Goal: Task Accomplishment & Management: Manage account settings

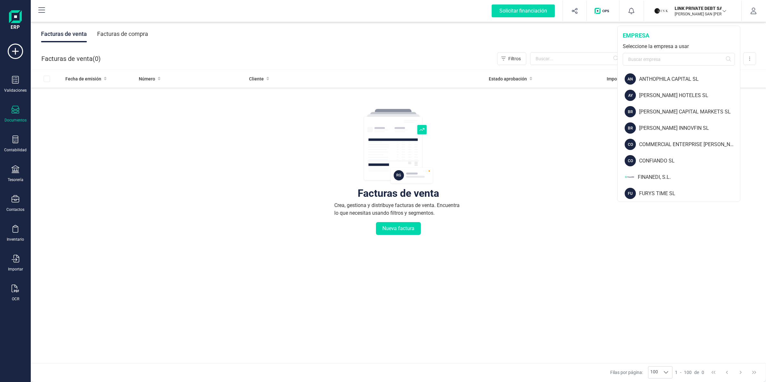
click at [672, 64] on input "text" at bounding box center [679, 59] width 112 height 13
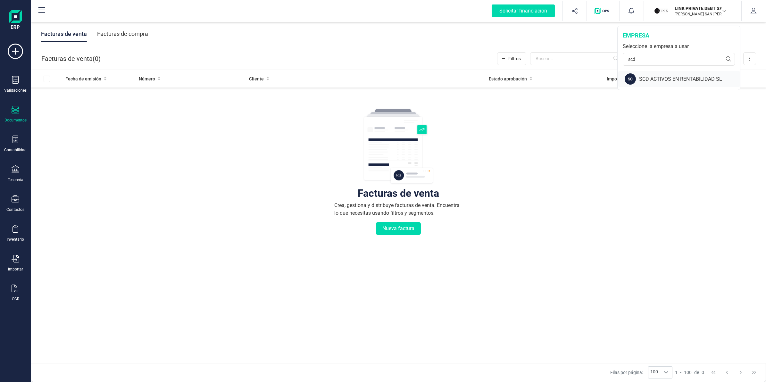
type input "scd"
click at [653, 79] on div "SCD ACTIVOS EN RENTABILIDAD SL" at bounding box center [689, 79] width 101 height 8
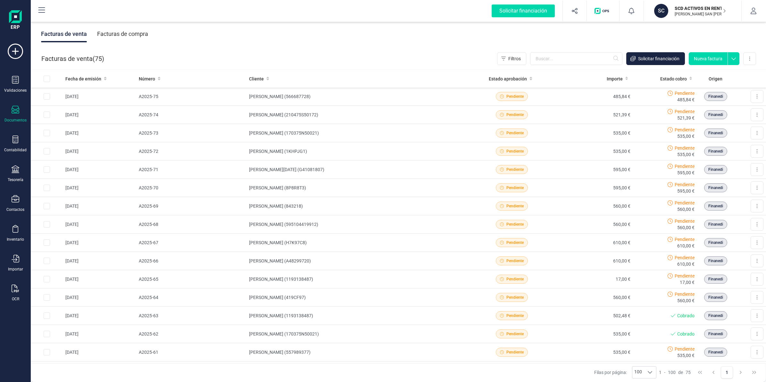
click at [119, 33] on div "Facturas de compra" at bounding box center [122, 34] width 51 height 17
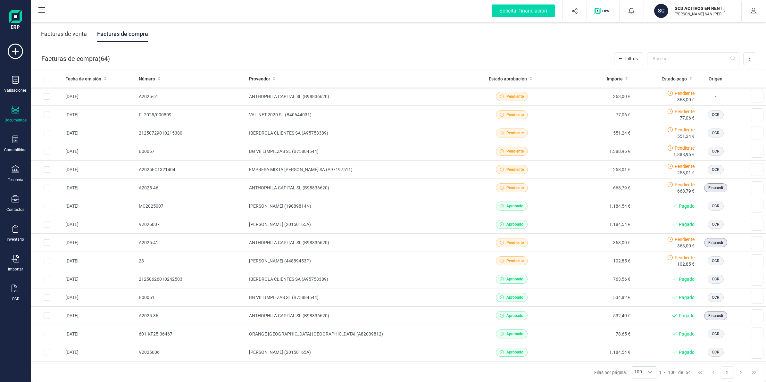
click at [67, 37] on div "Facturas de venta" at bounding box center [64, 34] width 46 height 17
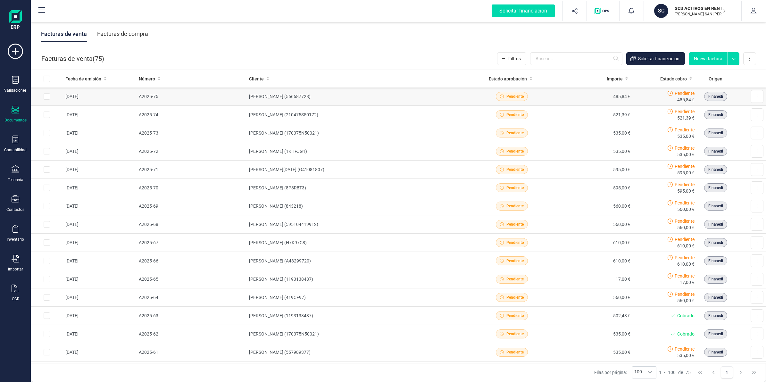
click at [262, 100] on td "[PERSON_NAME] (566687728)" at bounding box center [358, 96] width 225 height 18
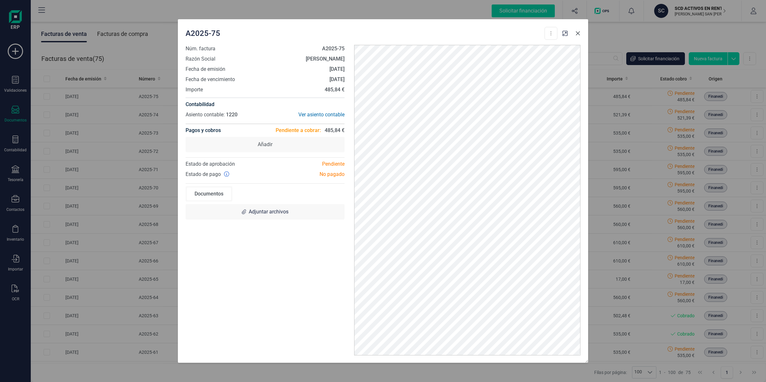
click at [578, 34] on icon "button" at bounding box center [578, 33] width 4 height 4
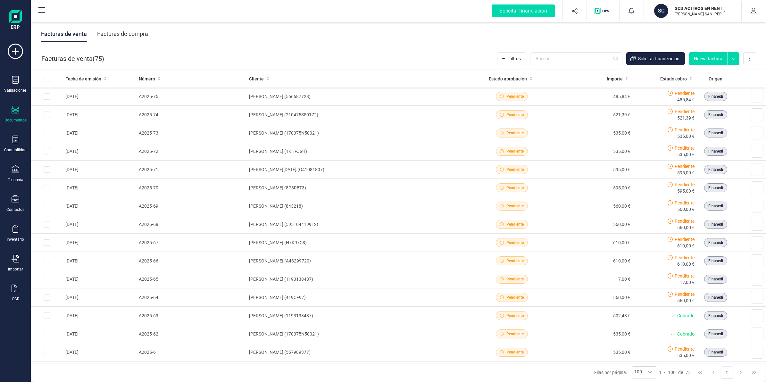
click at [699, 17] on div "SCD ACTIVOS EN RENTABILIDAD SL [PERSON_NAME] SAN [PERSON_NAME]" at bounding box center [696, 11] width 49 height 14
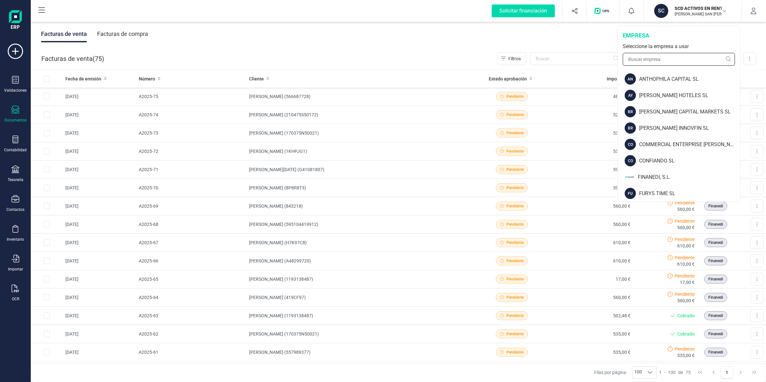
click at [678, 63] on input "text" at bounding box center [679, 59] width 112 height 13
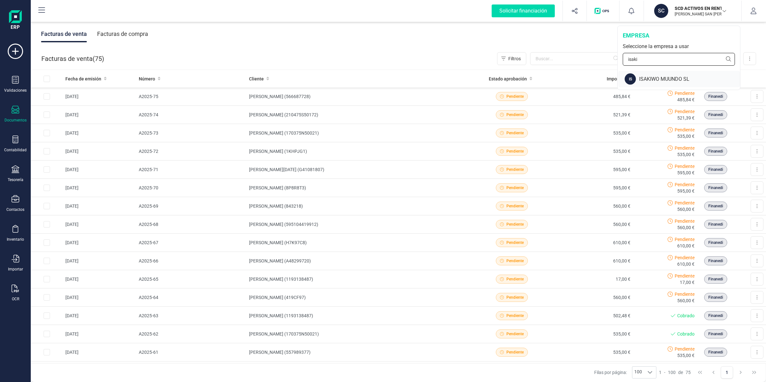
type input "isaki"
click at [659, 74] on div "IS ISAKIWO MUUNDO SL" at bounding box center [679, 79] width 122 height 16
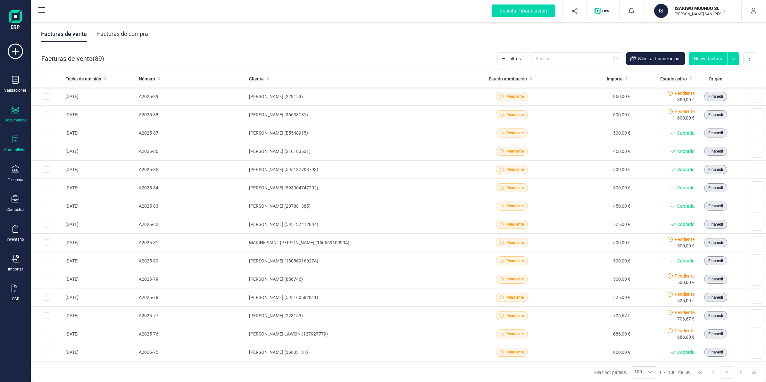
click at [18, 151] on div "Contabilidad" at bounding box center [15, 149] width 22 height 5
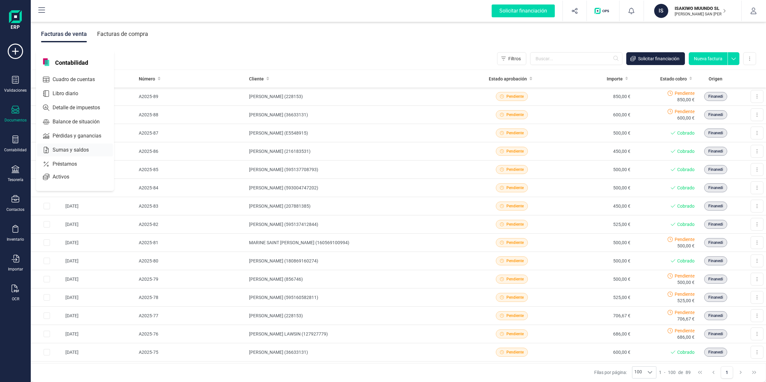
click at [58, 146] on span "Sumas y saldos" at bounding box center [75, 150] width 50 height 8
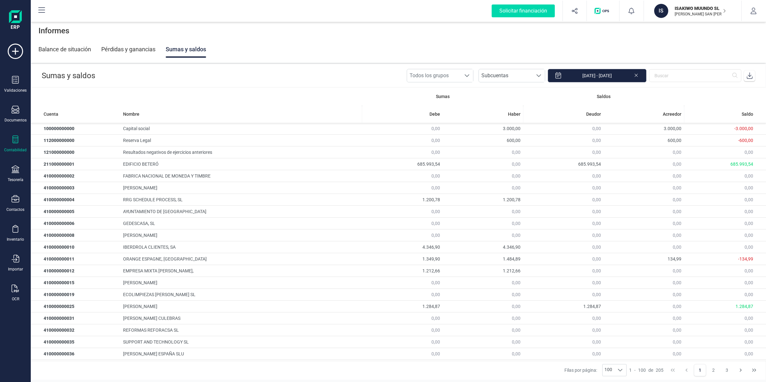
click at [592, 73] on input "[DATE] - [DATE]" at bounding box center [597, 75] width 99 height 13
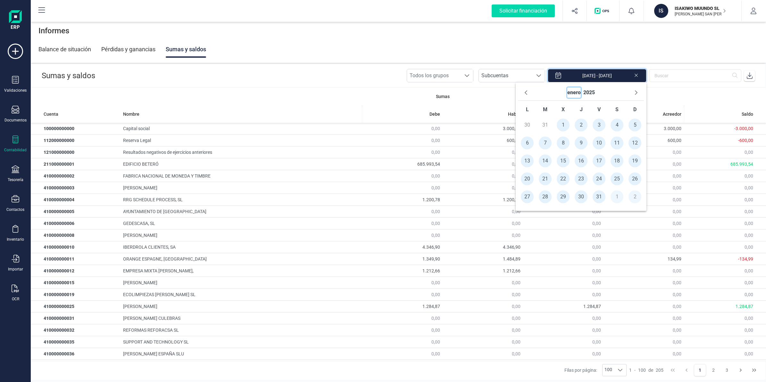
click at [573, 92] on button "enero" at bounding box center [573, 92] width 13 height 10
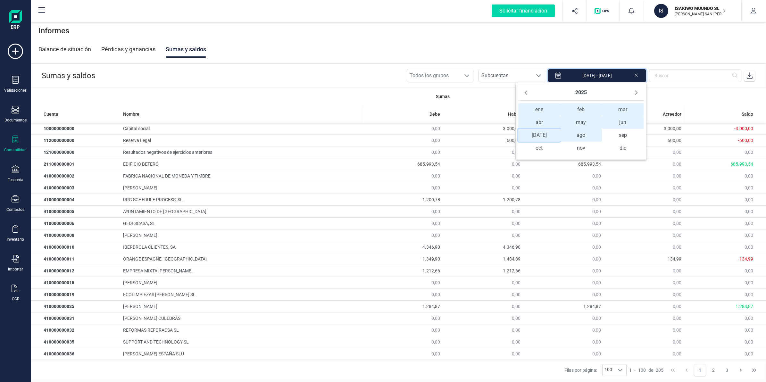
click at [543, 135] on span "[DATE] [DATE]" at bounding box center [539, 135] width 42 height 13
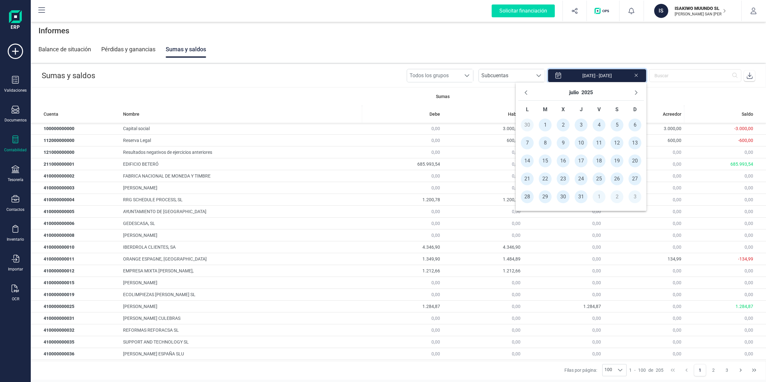
click at [548, 126] on span "1" at bounding box center [545, 125] width 13 height 13
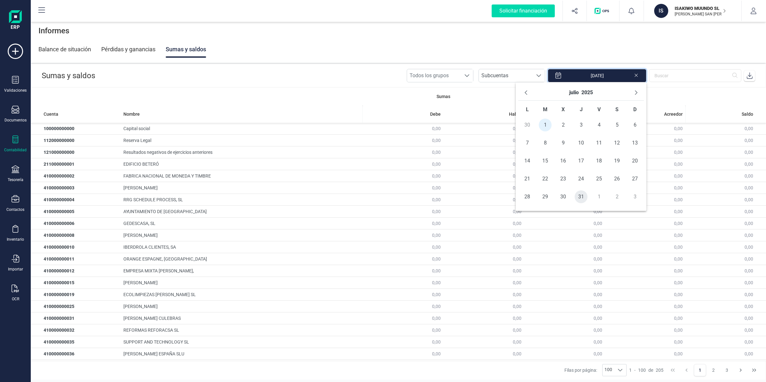
click at [579, 196] on span "31" at bounding box center [581, 196] width 13 height 13
type input "[DATE] - [DATE]"
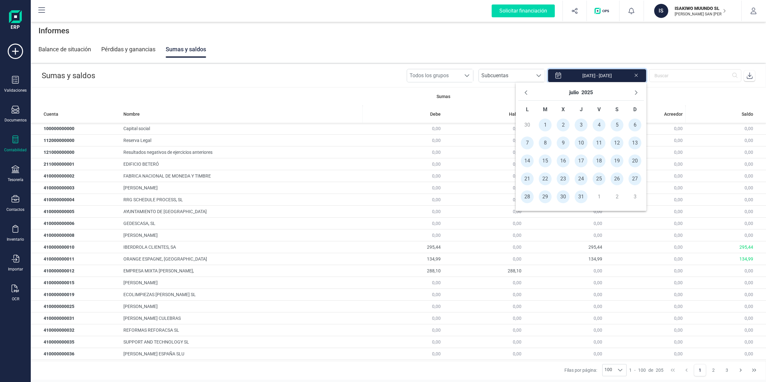
click at [747, 76] on icon at bounding box center [749, 75] width 6 height 6
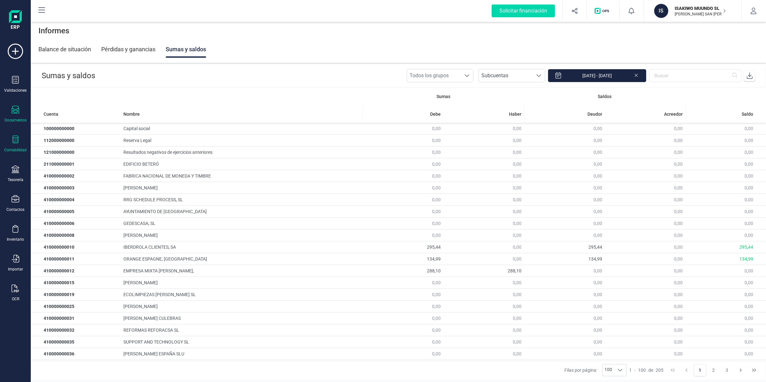
click at [18, 116] on div "Documentos" at bounding box center [16, 114] width 26 height 17
click at [68, 90] on span "Facturas" at bounding box center [67, 92] width 34 height 8
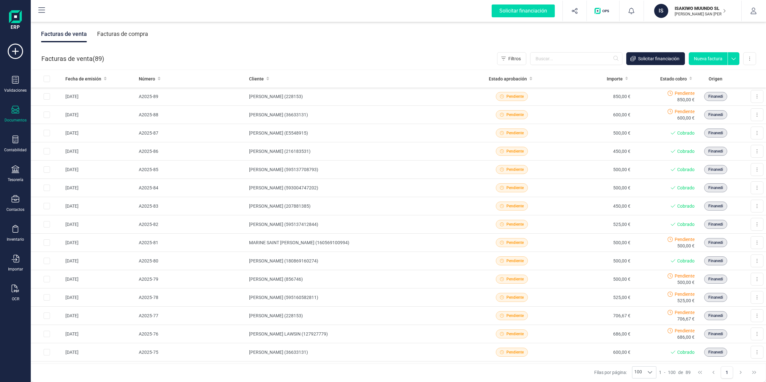
click at [114, 31] on div "Facturas de compra" at bounding box center [122, 34] width 51 height 17
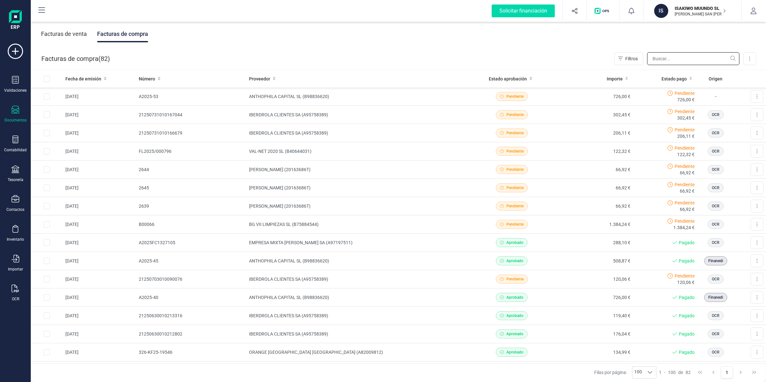
click at [662, 60] on input "text" at bounding box center [693, 58] width 92 height 13
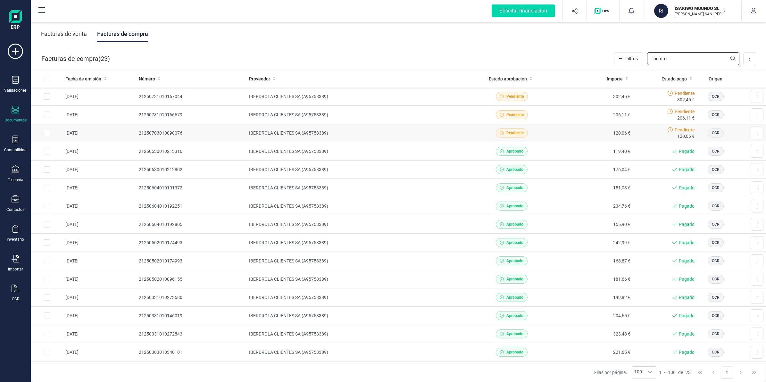
type input "iberdro"
click at [255, 134] on td "IBERDROLA CLIENTES SA (A95758389)" at bounding box center [358, 133] width 225 height 18
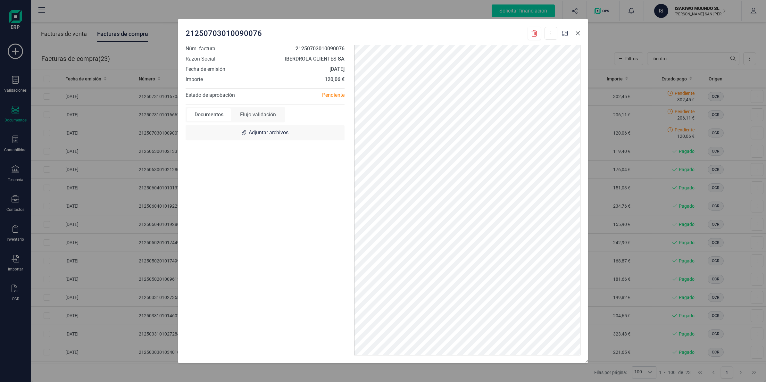
click at [577, 32] on icon "button" at bounding box center [578, 33] width 4 height 4
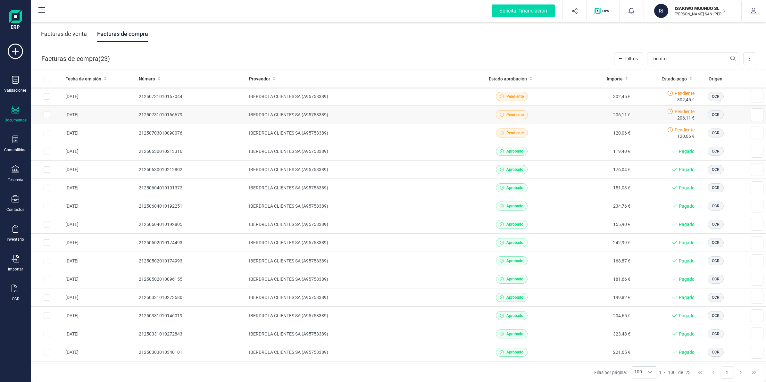
click at [425, 111] on td "IBERDROLA CLIENTES SA (A95758389)" at bounding box center [358, 115] width 225 height 18
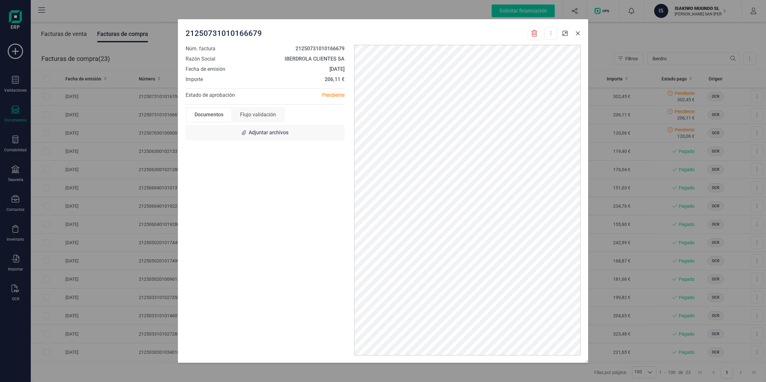
click at [579, 33] on icon "button" at bounding box center [577, 33] width 5 height 5
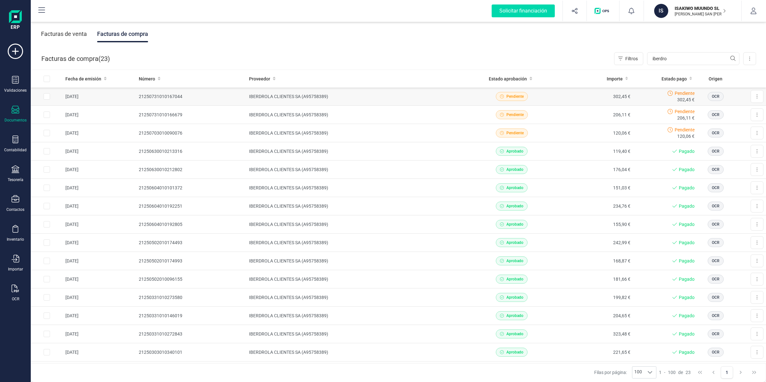
click at [463, 97] on td "IBERDROLA CLIENTES SA (A95758389)" at bounding box center [358, 96] width 225 height 18
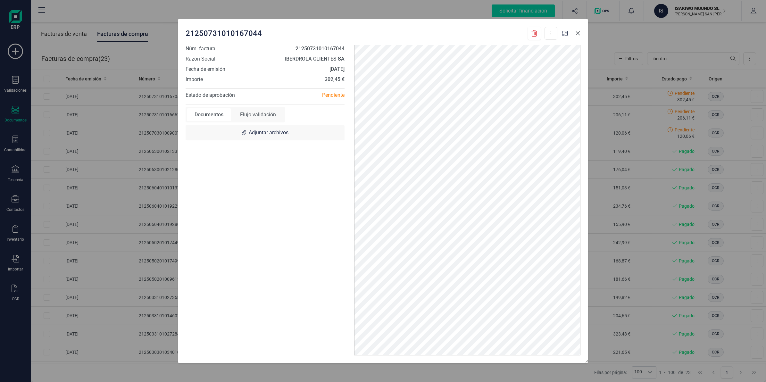
drag, startPoint x: 576, startPoint y: 32, endPoint x: 615, endPoint y: 42, distance: 39.7
click at [576, 32] on icon "button" at bounding box center [578, 33] width 4 height 4
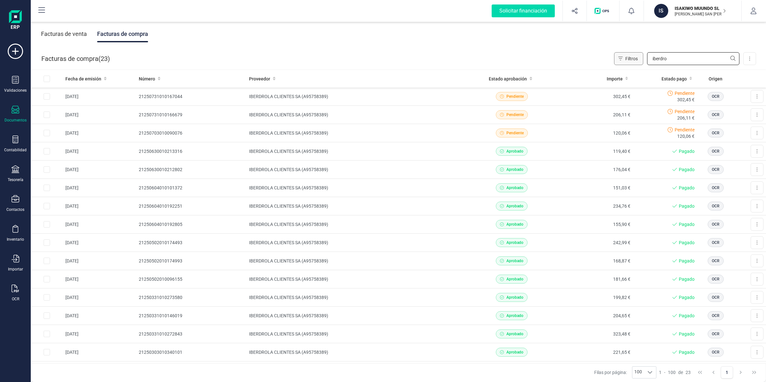
drag, startPoint x: 680, startPoint y: 52, endPoint x: 627, endPoint y: 55, distance: 53.6
click at [627, 55] on div "Filtros iberdro" at bounding box center [676, 58] width 125 height 13
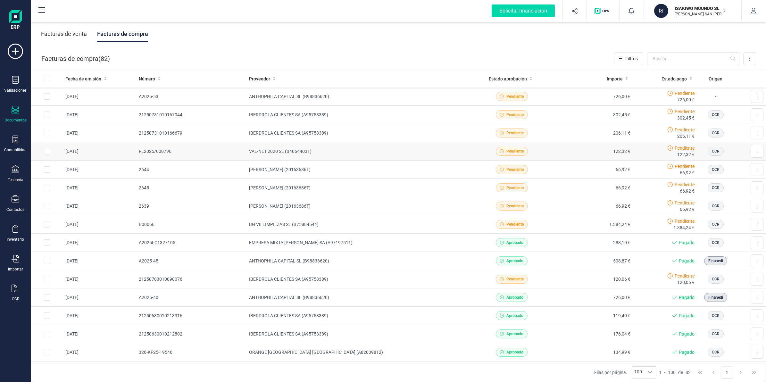
click at [254, 148] on td "VAL-NET 2020 SL (B40644031)" at bounding box center [358, 151] width 225 height 18
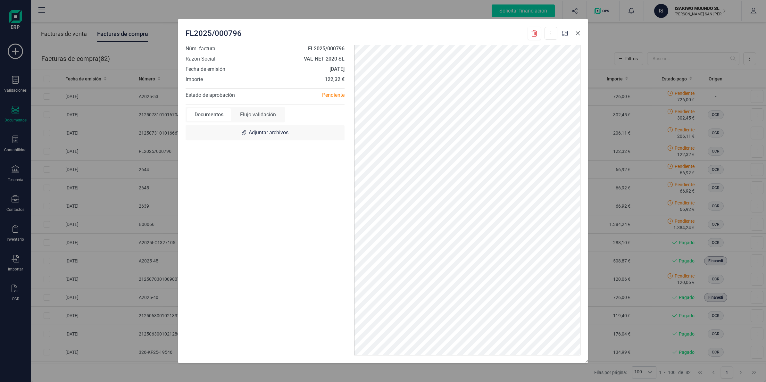
click at [578, 36] on icon "button" at bounding box center [577, 33] width 5 height 5
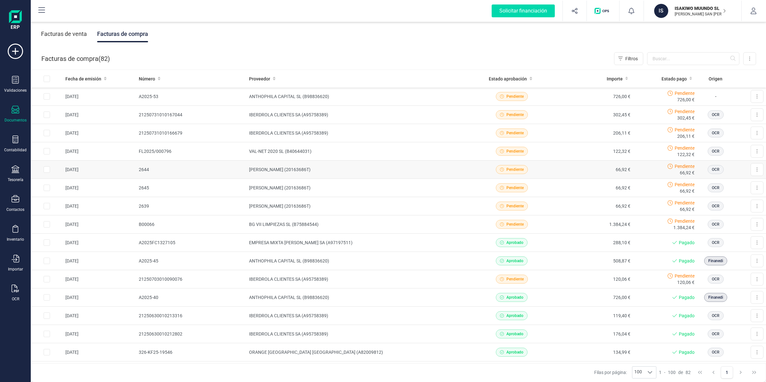
click at [260, 169] on td "[PERSON_NAME] (20163686T)" at bounding box center [358, 170] width 225 height 18
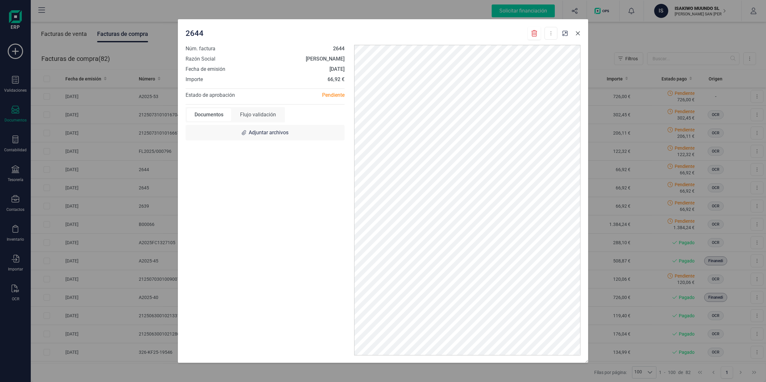
click at [576, 33] on icon "button" at bounding box center [577, 33] width 5 height 5
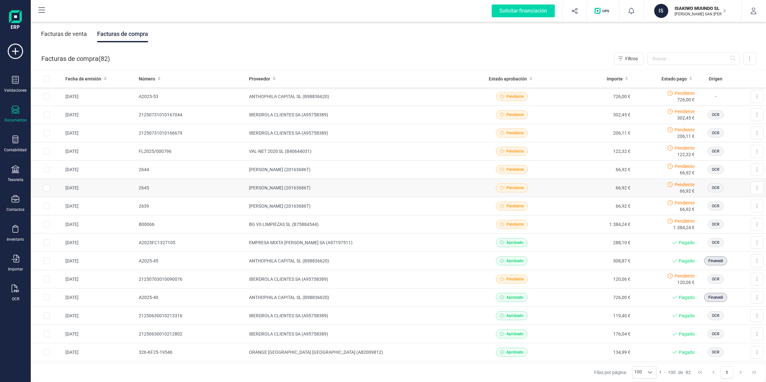
click at [387, 189] on td "[PERSON_NAME] (20163686T)" at bounding box center [358, 188] width 225 height 18
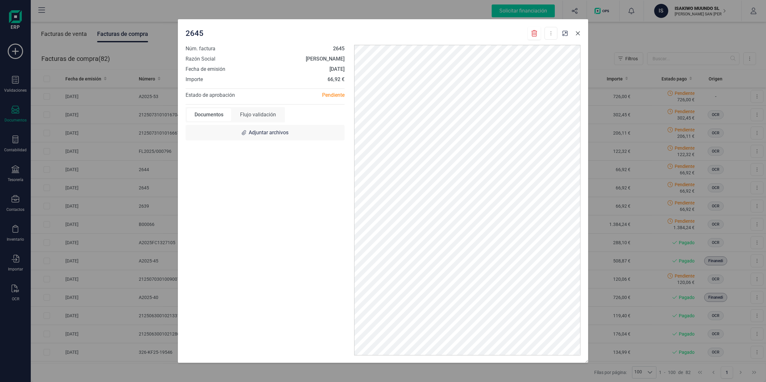
click at [581, 32] on button "button" at bounding box center [578, 33] width 10 height 10
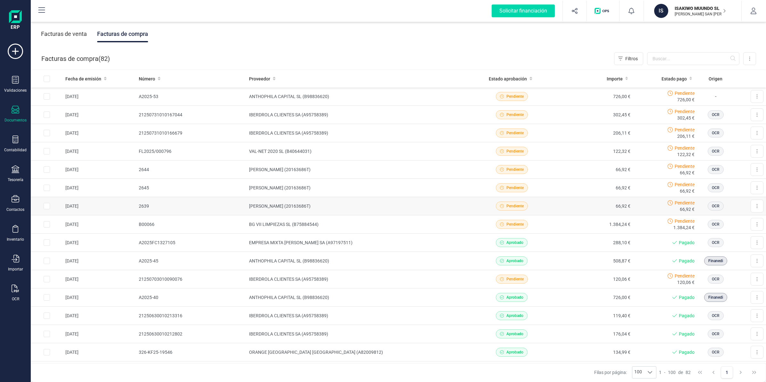
click at [282, 209] on td "[PERSON_NAME] (20163686T)" at bounding box center [358, 206] width 225 height 18
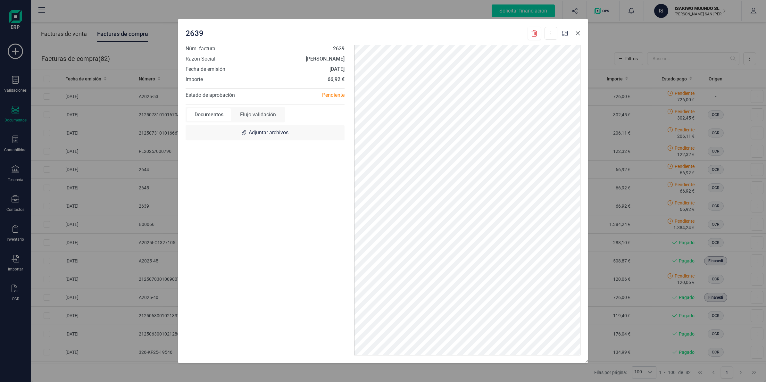
click at [578, 36] on button "button" at bounding box center [578, 33] width 10 height 10
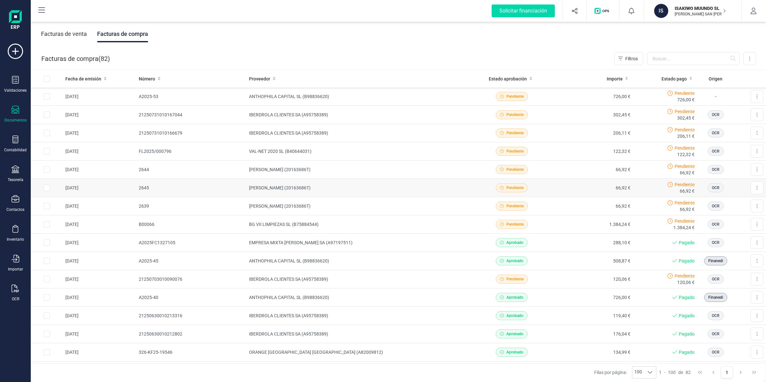
click at [410, 186] on td "[PERSON_NAME] (20163686T)" at bounding box center [358, 188] width 225 height 18
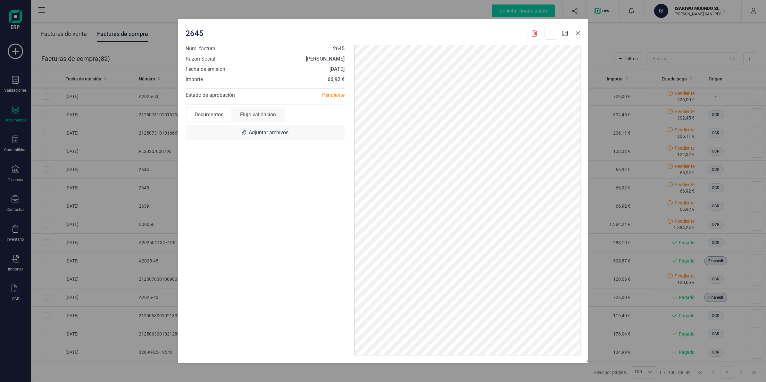
click at [578, 32] on icon "button" at bounding box center [578, 33] width 4 height 4
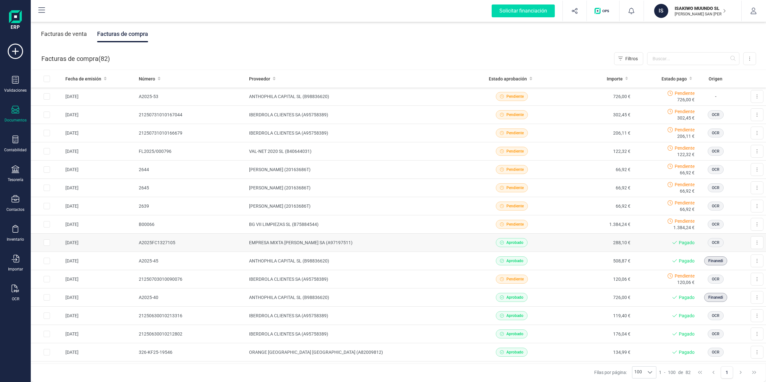
drag, startPoint x: 299, startPoint y: 228, endPoint x: 262, endPoint y: 236, distance: 38.1
click at [299, 228] on td "BG VII LIMPIEZAS SL (B75884544)" at bounding box center [358, 224] width 225 height 18
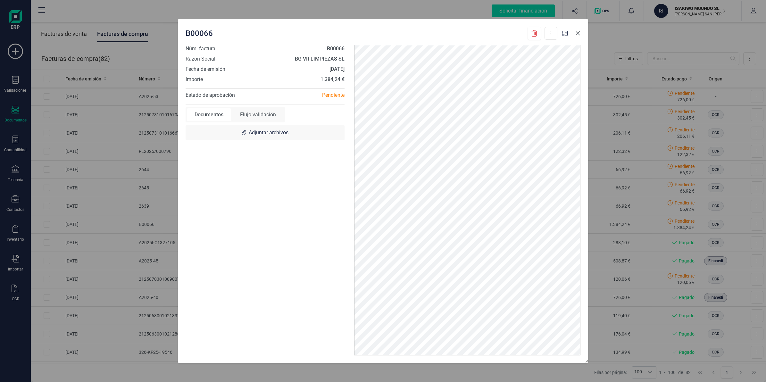
click at [578, 33] on icon "button" at bounding box center [577, 33] width 5 height 5
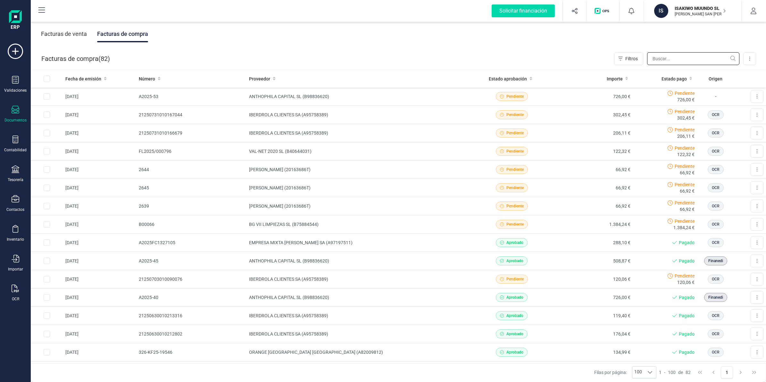
click at [692, 56] on input "text" at bounding box center [693, 58] width 92 height 13
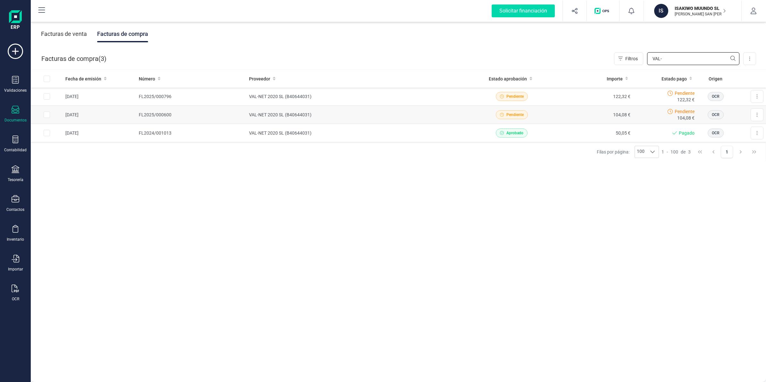
type input "VAL-"
click at [263, 116] on td "VAL-NET 2020 SL (B40644031)" at bounding box center [358, 115] width 225 height 18
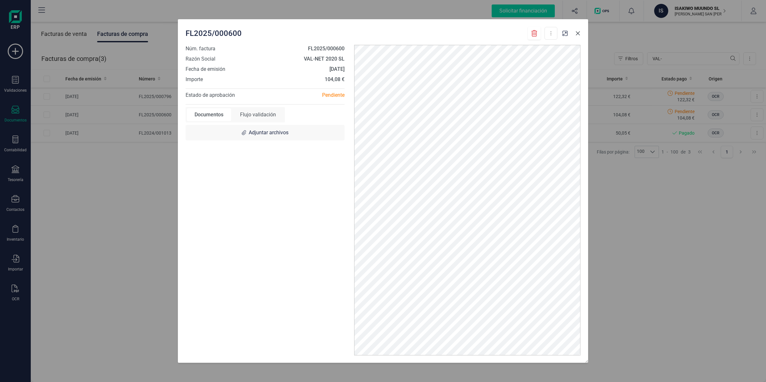
click at [578, 33] on icon "button" at bounding box center [578, 33] width 4 height 4
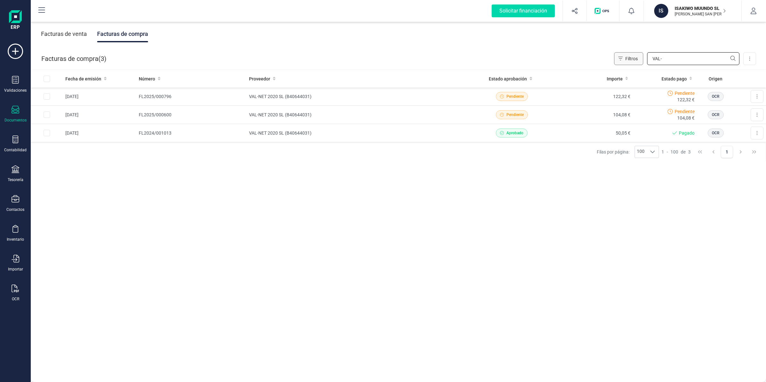
drag, startPoint x: 674, startPoint y: 63, endPoint x: 624, endPoint y: 63, distance: 50.0
click at [624, 63] on div "Filtros VAL-" at bounding box center [676, 58] width 125 height 13
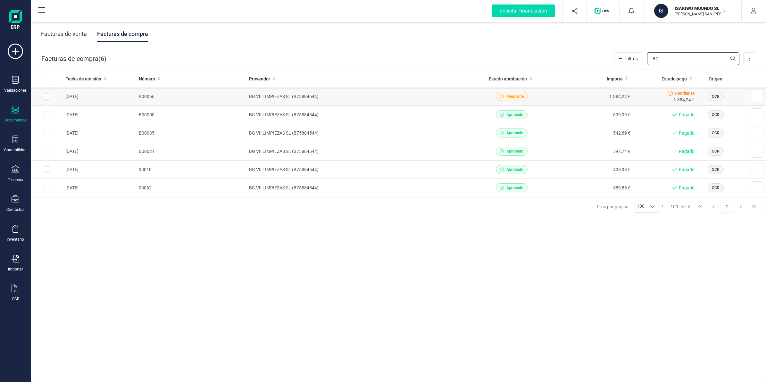
type input "BG"
click at [334, 99] on td "BG VII LIMPIEZAS SL (B75884544)" at bounding box center [358, 96] width 225 height 18
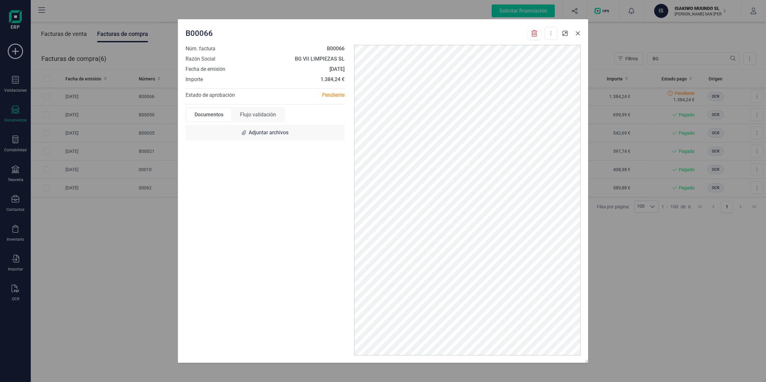
click at [578, 32] on icon "button" at bounding box center [577, 33] width 5 height 5
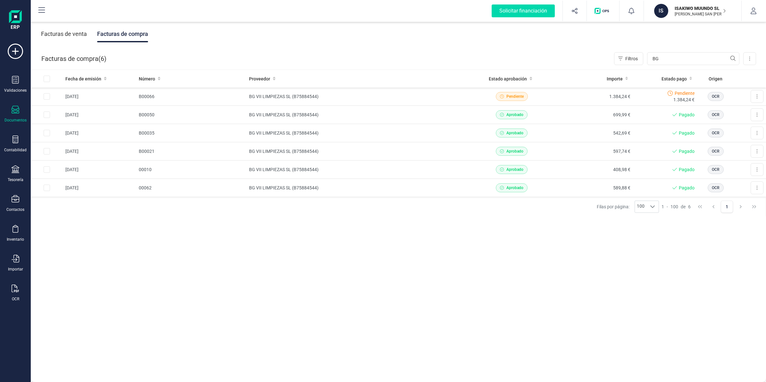
click at [66, 30] on div "Facturas de venta" at bounding box center [64, 34] width 46 height 17
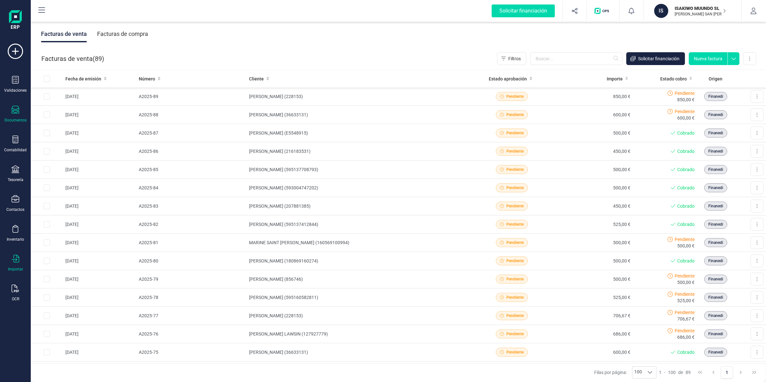
click at [13, 258] on icon at bounding box center [16, 259] width 8 height 8
click at [15, 143] on div at bounding box center [16, 140] width 8 height 9
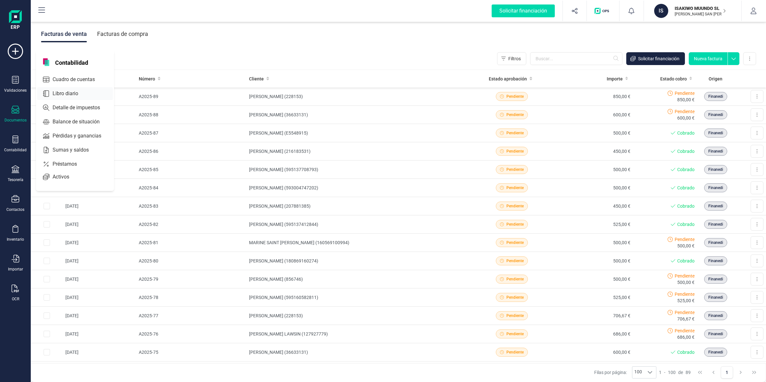
click at [67, 91] on span "Libro diario" at bounding box center [70, 94] width 40 height 8
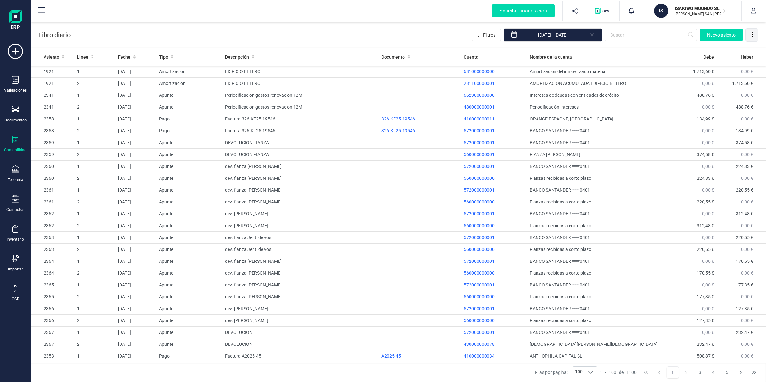
click at [753, 38] on div at bounding box center [752, 35] width 13 height 13
click at [414, 37] on div "Libro diario Filtros [DATE] - [DATE] [GEOGRAPHIC_DATA]" at bounding box center [398, 34] width 735 height 26
click at [20, 143] on div "Contabilidad" at bounding box center [16, 144] width 26 height 17
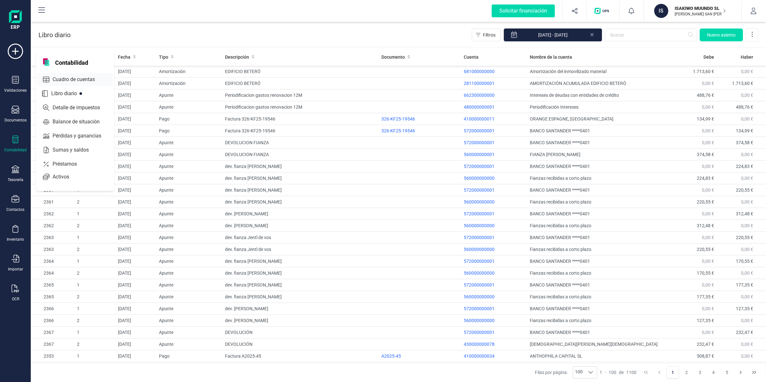
click at [64, 82] on span "Cuadro de cuentas" at bounding box center [78, 80] width 56 height 8
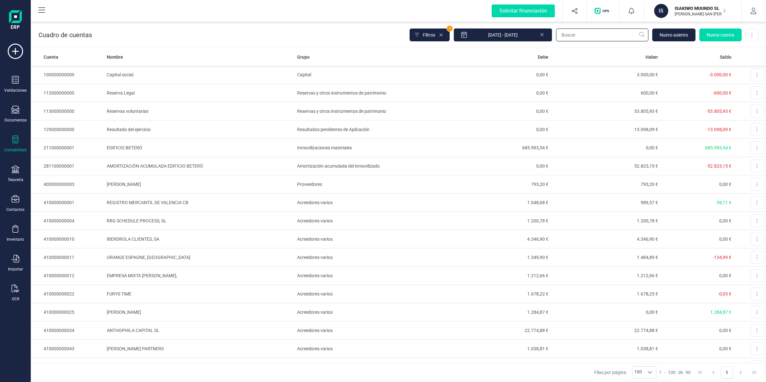
click at [570, 38] on input "text" at bounding box center [602, 35] width 92 height 13
click at [544, 33] on icon at bounding box center [541, 34] width 5 height 6
click at [565, 35] on input "text" at bounding box center [602, 35] width 92 height 13
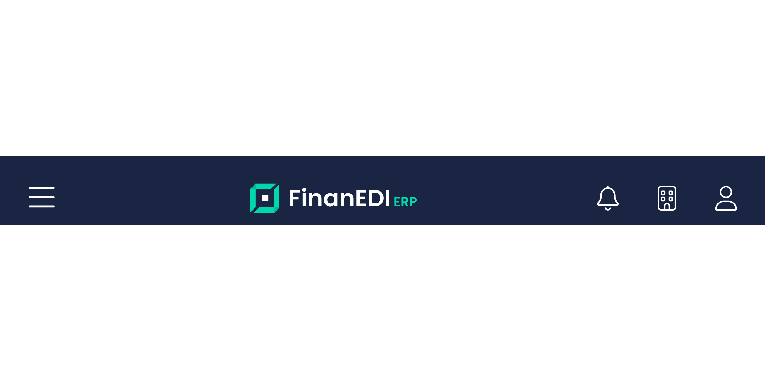
scroll to position [1292, 0]
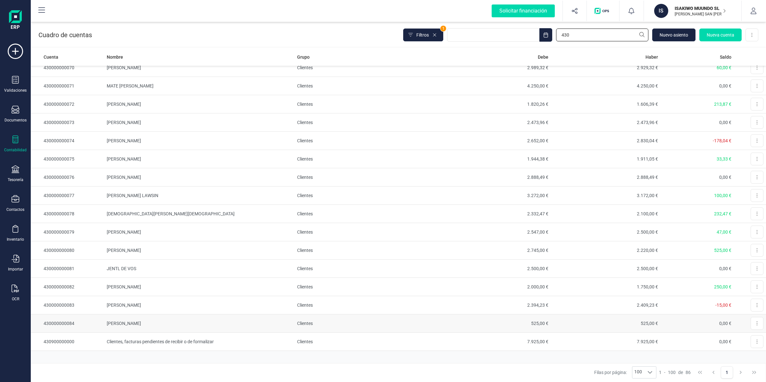
type input "430"
click at [68, 326] on td "430000000084" at bounding box center [67, 323] width 73 height 18
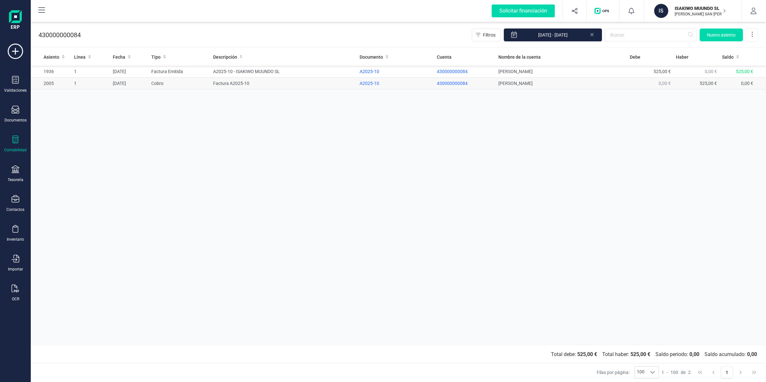
click at [454, 83] on span "430000000084" at bounding box center [452, 83] width 31 height 5
drag, startPoint x: 449, startPoint y: 87, endPoint x: 452, endPoint y: 87, distance: 3.5
drag, startPoint x: 452, startPoint y: 87, endPoint x: 442, endPoint y: 85, distance: 10.1
click at [442, 85] on span "430000000084" at bounding box center [452, 83] width 31 height 5
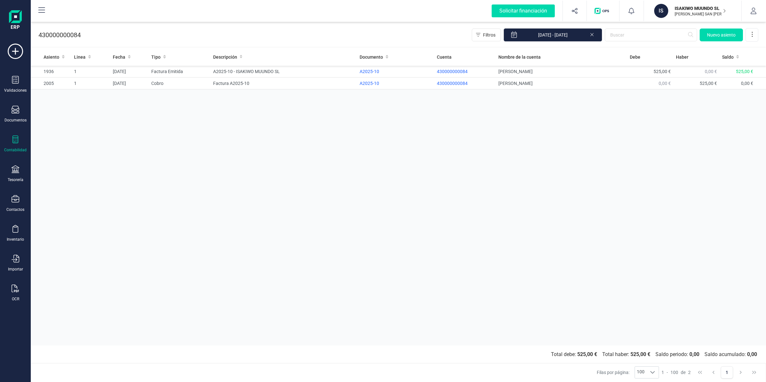
click at [688, 2] on button "IS ISAKIWO MUUNDO SL [PERSON_NAME] SAN [PERSON_NAME]" at bounding box center [693, 11] width 82 height 21
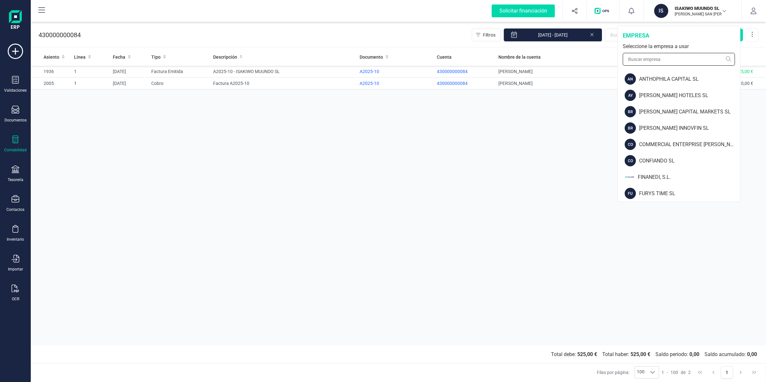
click at [652, 53] on input "text" at bounding box center [679, 59] width 112 height 13
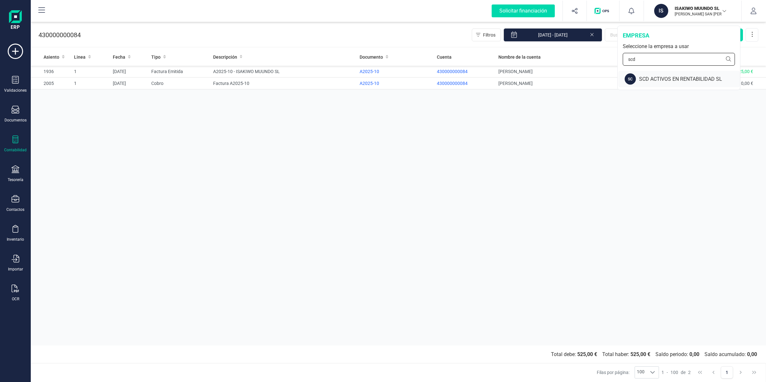
type input "scd"
click at [657, 77] on div "SCD ACTIVOS EN RENTABILIDAD SL" at bounding box center [689, 79] width 101 height 8
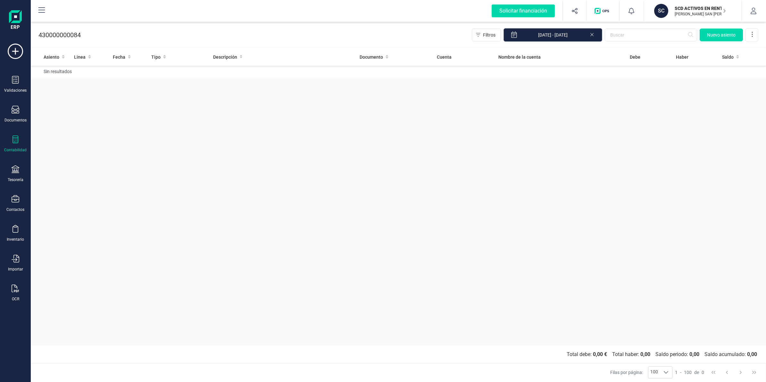
click at [595, 34] on input "[DATE] - [DATE]" at bounding box center [552, 34] width 99 height 13
click at [592, 35] on icon at bounding box center [591, 34] width 5 height 6
click at [18, 148] on div "Contabilidad" at bounding box center [15, 149] width 22 height 5
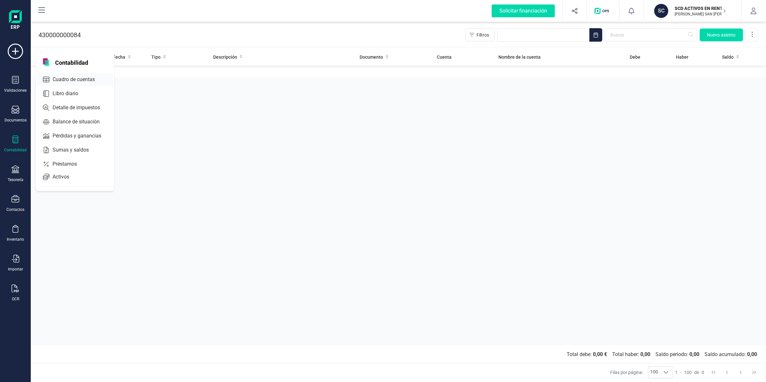
click at [59, 78] on span "Cuadro de cuentas" at bounding box center [78, 80] width 56 height 8
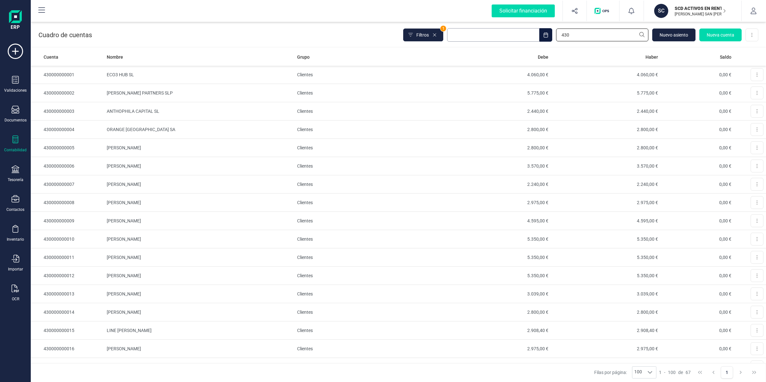
drag, startPoint x: 558, startPoint y: 35, endPoint x: 531, endPoint y: 40, distance: 27.4
click at [531, 40] on div "Filtros 1 430 [GEOGRAPHIC_DATA] Nueva cuenta Descargar Excel" at bounding box center [580, 34] width 355 height 13
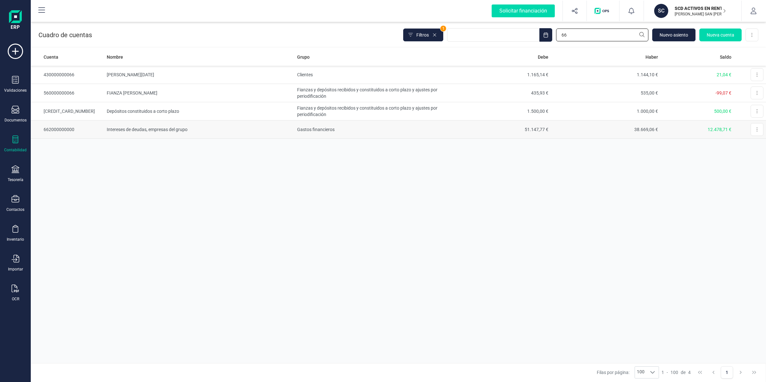
type input "66"
click at [183, 131] on td "Intereses de deudas, empresas del grupo" at bounding box center [199, 130] width 190 height 18
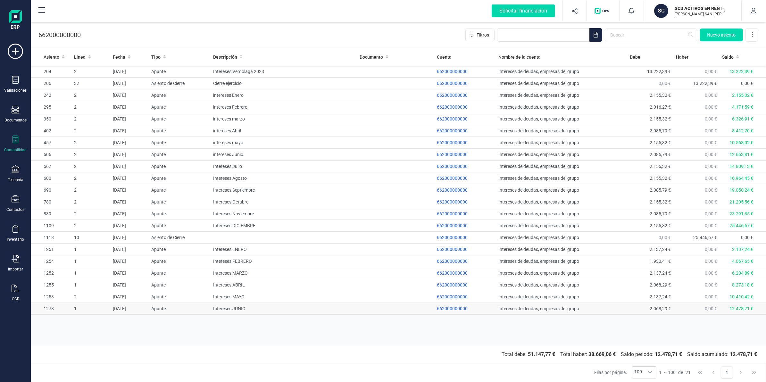
click at [400, 306] on td at bounding box center [395, 309] width 77 height 12
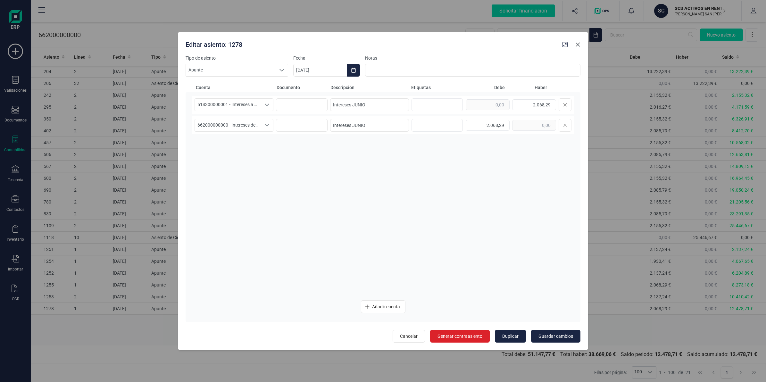
click at [578, 44] on icon "button" at bounding box center [577, 44] width 5 height 5
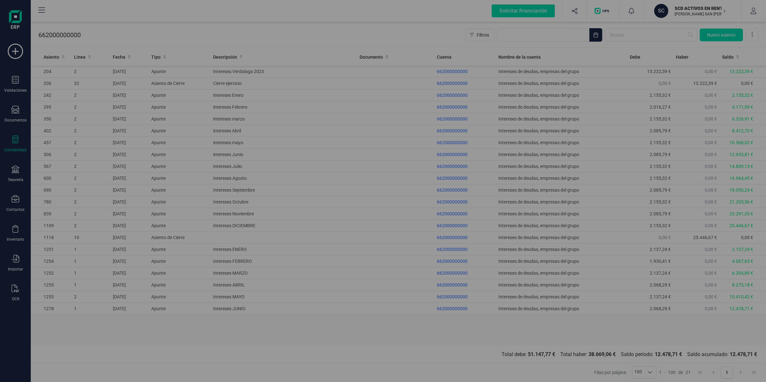
type input "[DATE]"
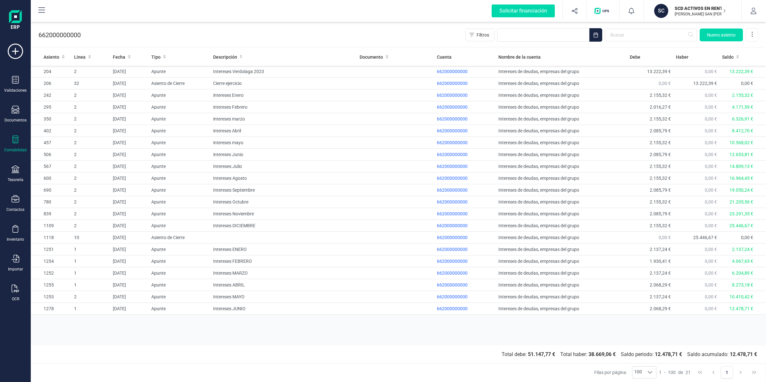
click at [20, 143] on div "Contabilidad" at bounding box center [16, 144] width 26 height 17
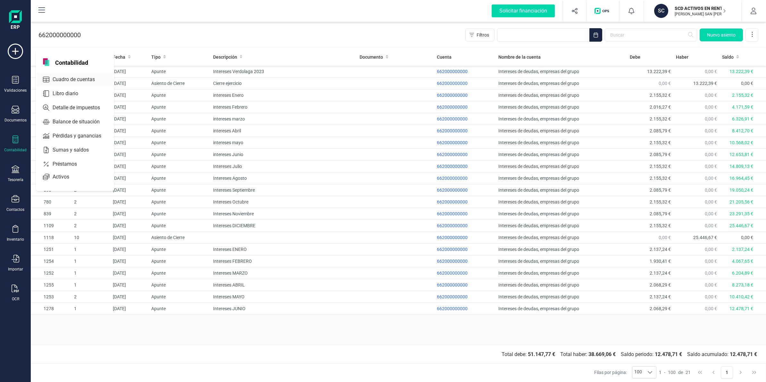
click at [62, 76] on span "Cuadro de cuentas" at bounding box center [78, 80] width 56 height 8
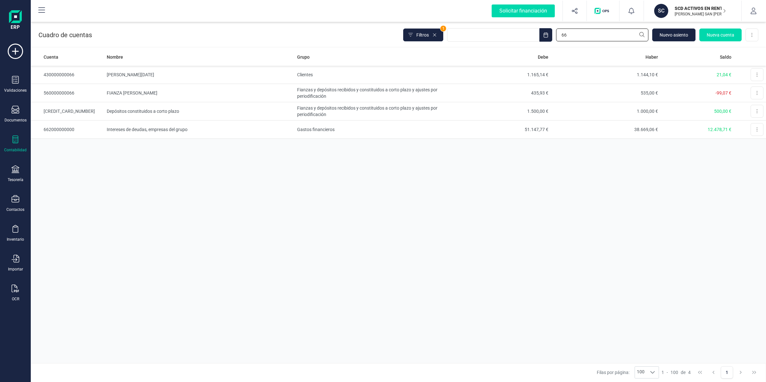
drag, startPoint x: 575, startPoint y: 37, endPoint x: 487, endPoint y: 46, distance: 88.5
click at [512, 45] on div "Cuadro de cuentas Filtros 1 66 Nuevo asiento Nueva cuenta Descargar Excel" at bounding box center [398, 34] width 735 height 26
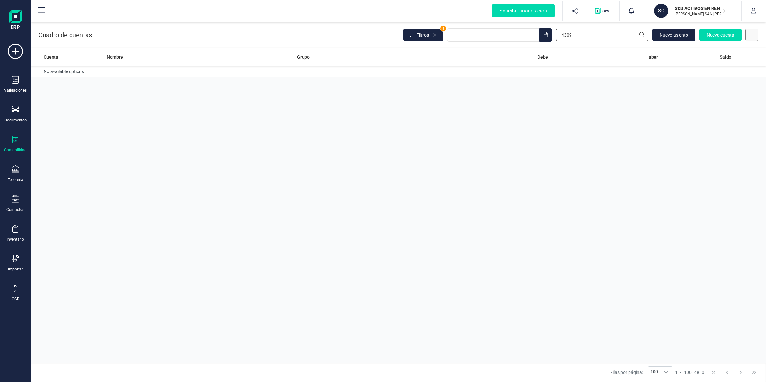
type input "4309"
click at [757, 35] on button at bounding box center [751, 35] width 13 height 13
click at [692, 107] on div "Cuenta Nombre Grupo Debe Haber Saldo No available options" at bounding box center [398, 205] width 735 height 315
click at [712, 37] on span "Nueva cuenta" at bounding box center [721, 35] width 28 height 6
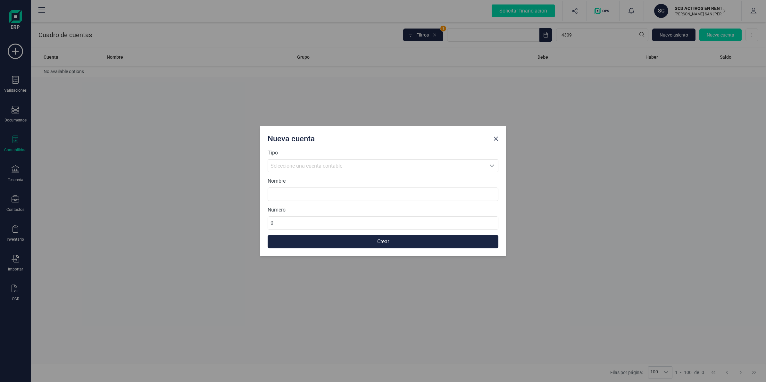
click at [283, 164] on span "Seleccione una cuenta contable" at bounding box center [306, 166] width 72 height 6
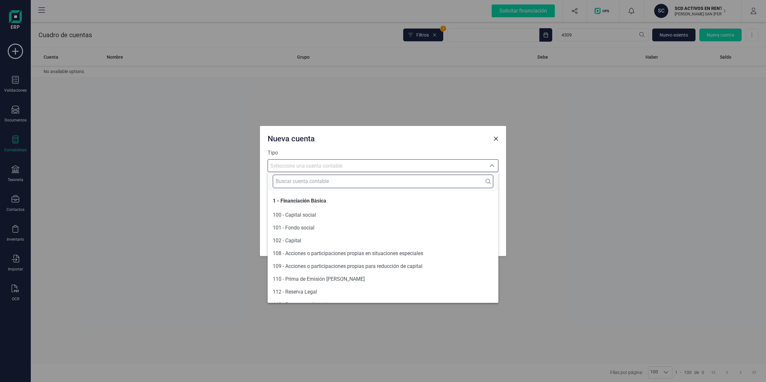
click at [299, 183] on input "text" at bounding box center [383, 181] width 220 height 13
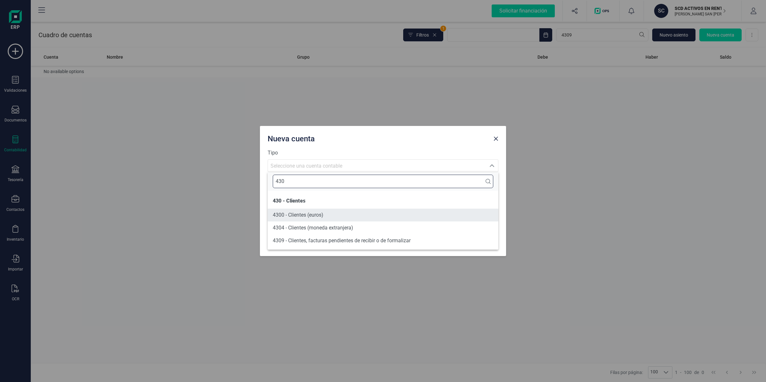
type input "430"
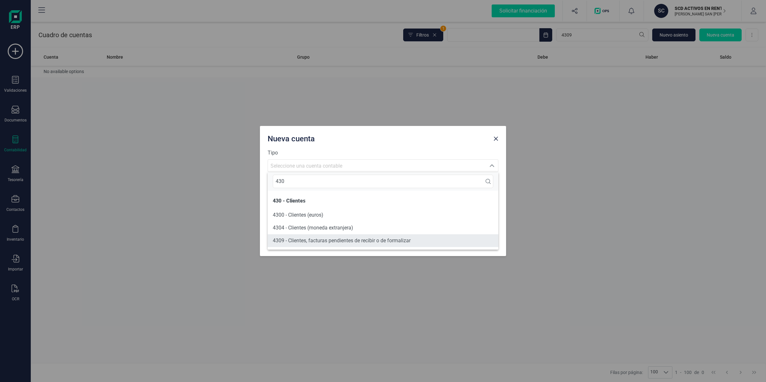
click at [369, 244] on span "4309 - Clientes, facturas pendientes de recibir o de formalizar" at bounding box center [342, 240] width 138 height 6
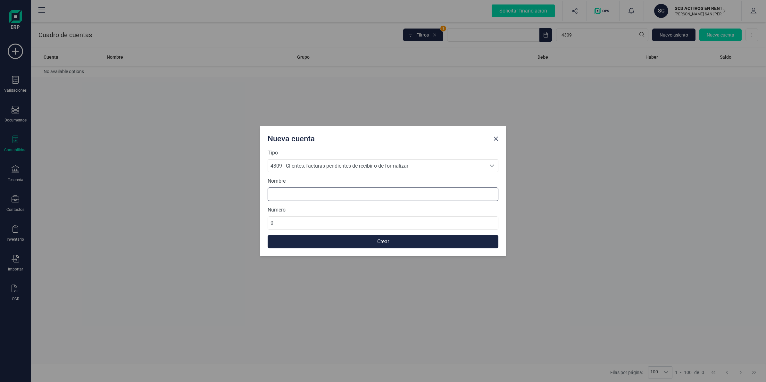
click at [284, 192] on input at bounding box center [383, 193] width 231 height 13
type input "Facturas pendientes de emitir"
drag, startPoint x: 279, startPoint y: 223, endPoint x: 253, endPoint y: 228, distance: 26.0
click at [253, 228] on div "Nueva cuenta Tipo 4309 - Clientes, facturas pendientes de recibir o de formaliz…" at bounding box center [383, 191] width 766 height 382
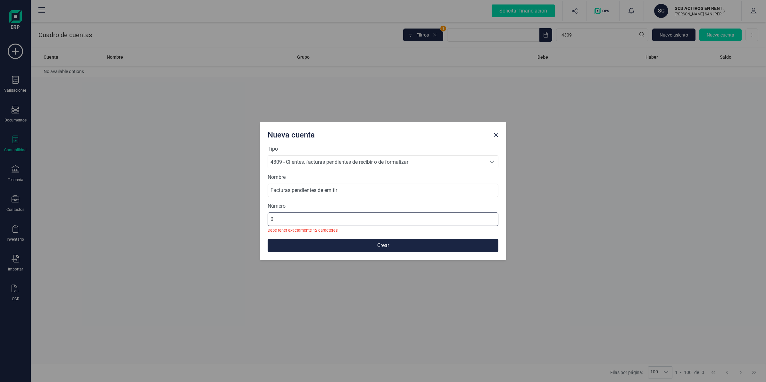
paste input "43090000000"
type input "430900000000"
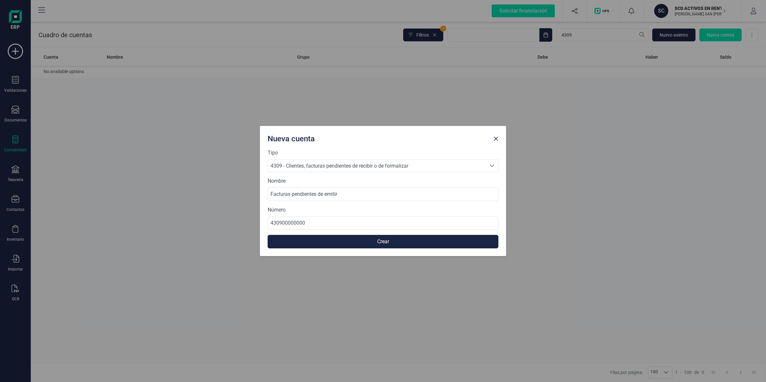
click at [328, 243] on button "Crear" at bounding box center [383, 241] width 231 height 13
click at [494, 139] on span "Close" at bounding box center [495, 138] width 5 height 5
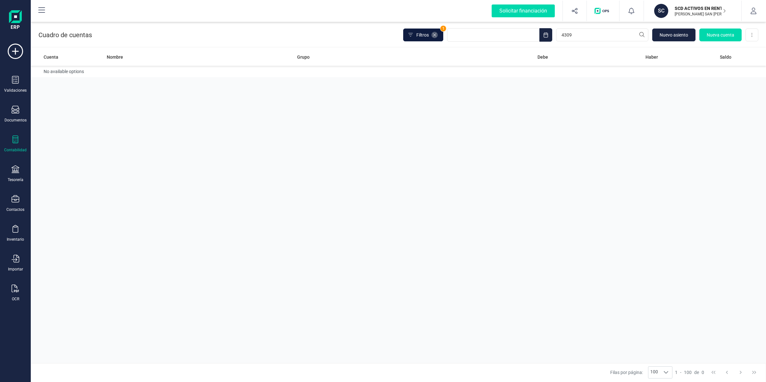
click at [433, 34] on icon at bounding box center [434, 34] width 5 height 5
click at [423, 37] on span "Filtros" at bounding box center [422, 35] width 12 height 6
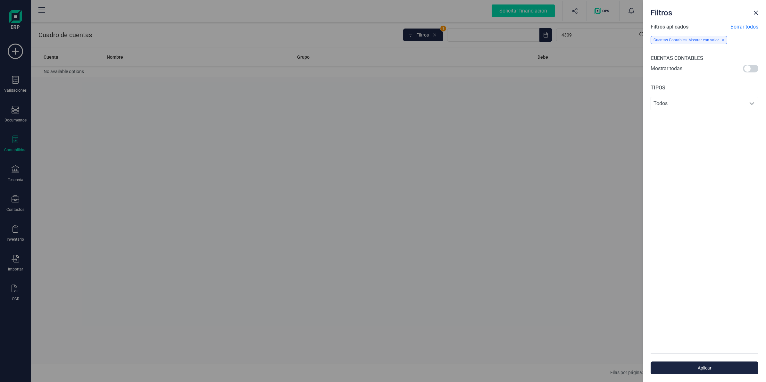
click at [722, 39] on icon at bounding box center [723, 40] width 2 height 2
click at [739, 24] on span "Borrar todos" at bounding box center [744, 27] width 28 height 8
click at [739, 26] on span "Borrar todos" at bounding box center [744, 27] width 28 height 8
click at [756, 16] on button "Close" at bounding box center [756, 13] width 10 height 10
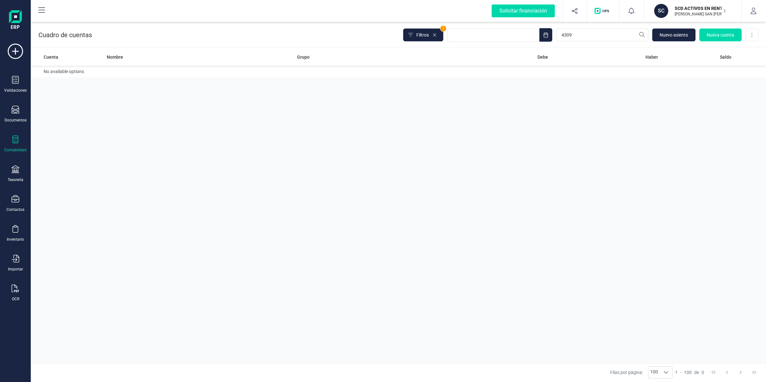
drag, startPoint x: 556, startPoint y: 112, endPoint x: 583, endPoint y: 83, distance: 39.5
click at [560, 109] on div "Cuenta Nombre Grupo Debe Haber Saldo No available options" at bounding box center [398, 205] width 735 height 315
drag, startPoint x: 587, startPoint y: 35, endPoint x: 531, endPoint y: 37, distance: 56.1
click at [532, 37] on div "Filtros 1 4309 [GEOGRAPHIC_DATA] Nueva cuenta Descargar Excel" at bounding box center [580, 34] width 355 height 13
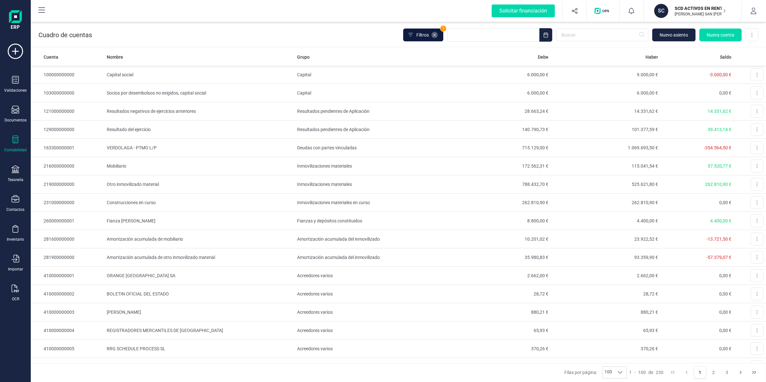
drag, startPoint x: 441, startPoint y: 33, endPoint x: 436, endPoint y: 33, distance: 4.8
click at [436, 33] on button "Filtros" at bounding box center [423, 35] width 40 height 13
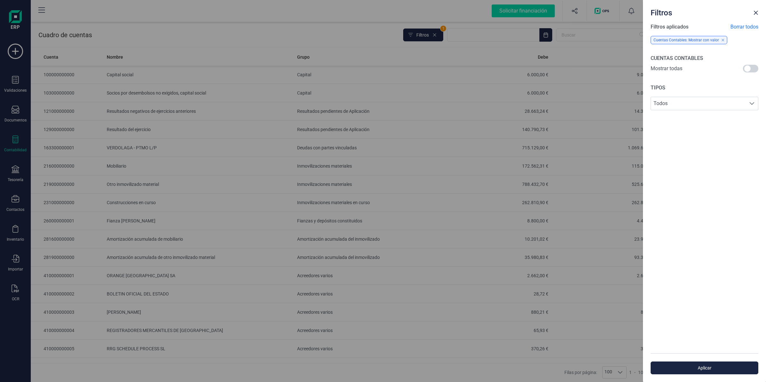
drag, startPoint x: 436, startPoint y: 36, endPoint x: 484, endPoint y: 34, distance: 48.4
click at [436, 36] on div "Filtros Filtros aplicados Borrar todos Cuentas Contables: Mostrar con valor CUE…" at bounding box center [383, 191] width 766 height 382
drag, startPoint x: 757, startPoint y: 12, endPoint x: 752, endPoint y: 15, distance: 5.3
click at [756, 12] on span "Close" at bounding box center [755, 12] width 5 height 5
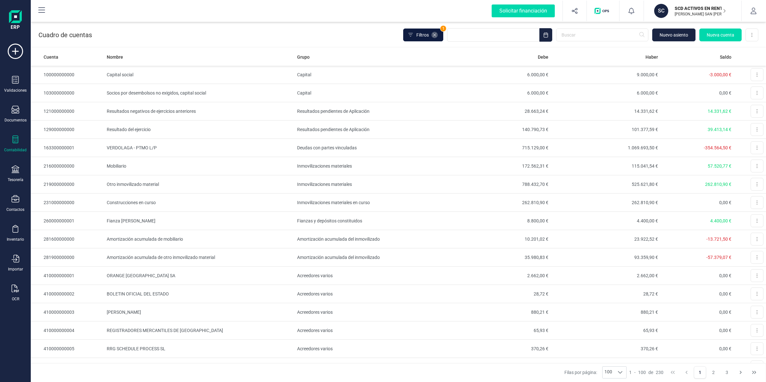
click at [435, 34] on icon at bounding box center [434, 34] width 3 height 3
click at [606, 33] on input "text" at bounding box center [602, 35] width 92 height 13
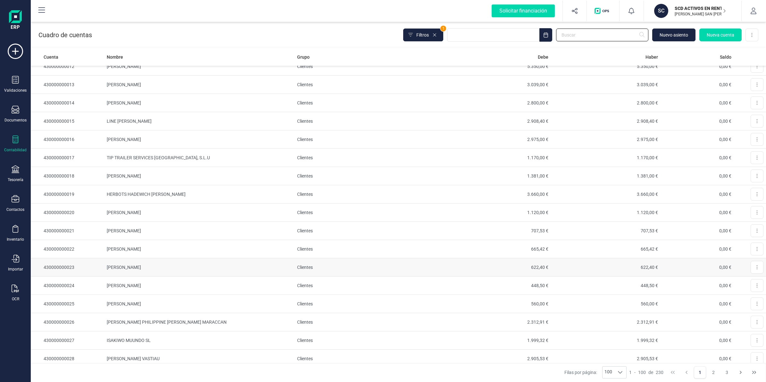
scroll to position [1548, 0]
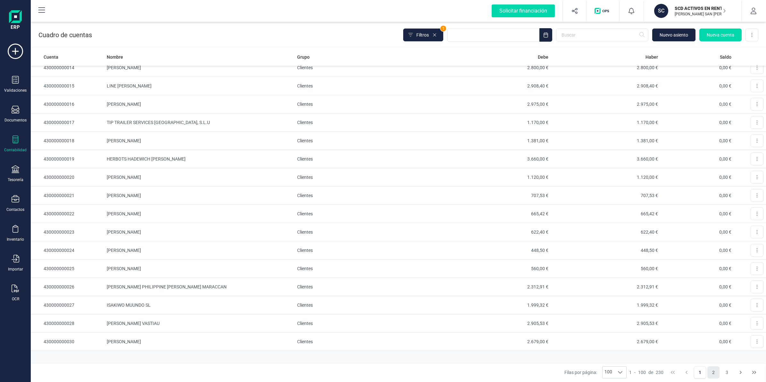
click at [710, 369] on button "2" at bounding box center [713, 372] width 12 height 12
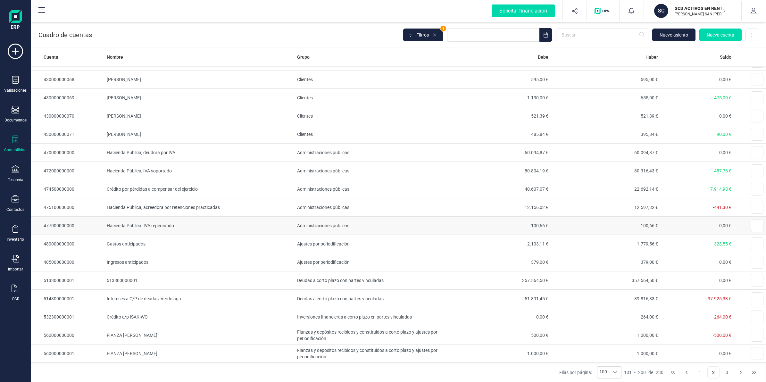
scroll to position [601, 0]
